Goal: Information Seeking & Learning: Learn about a topic

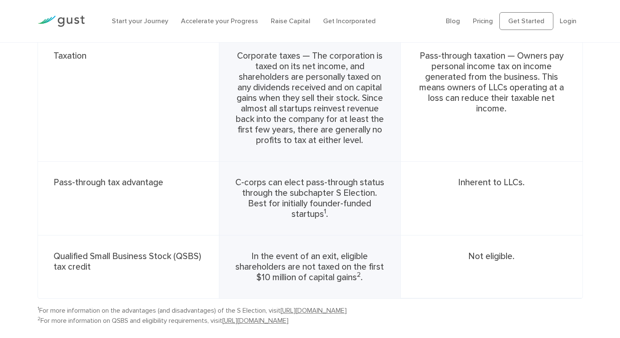
scroll to position [808, 0]
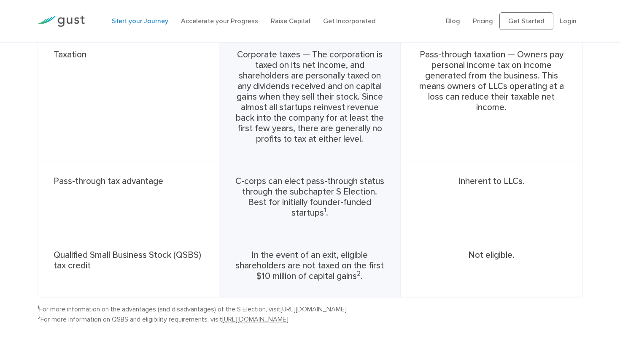
click at [149, 19] on link "Start your Journey" at bounding box center [140, 21] width 57 height 8
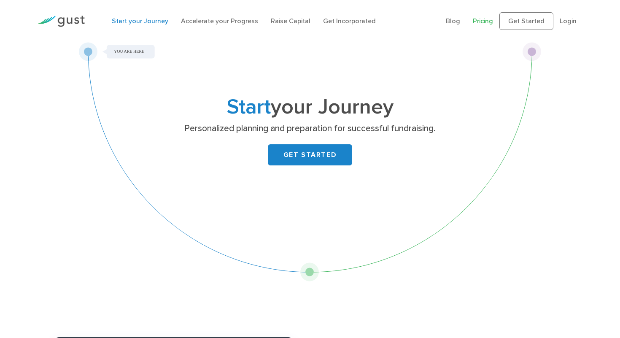
click at [483, 22] on link "Pricing" at bounding box center [483, 21] width 20 height 8
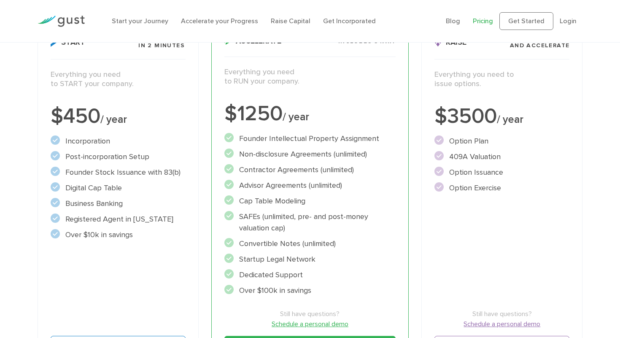
scroll to position [99, 0]
